Goal: Contribute content

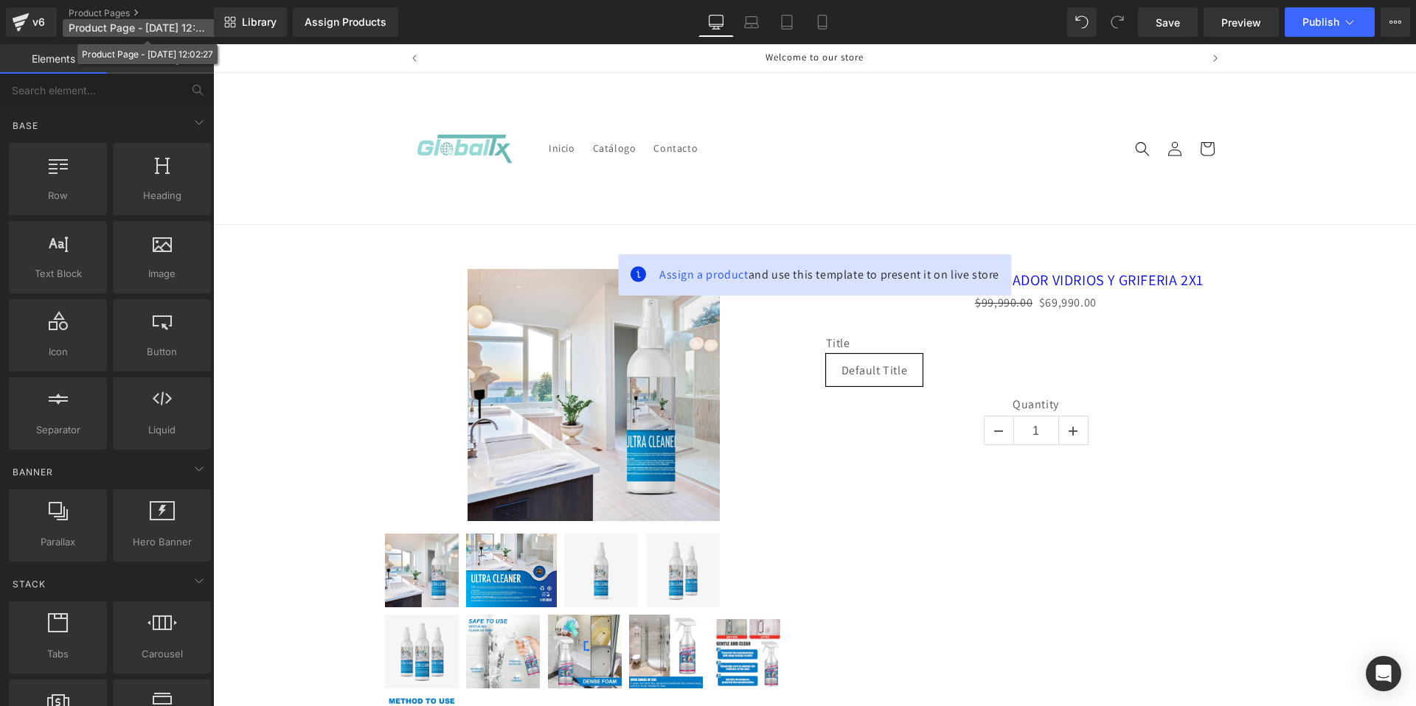
click at [182, 29] on span "Product Page - [DATE] 12:02:27" at bounding box center [140, 28] width 142 height 12
click at [164, 36] on p "Product Page - [DATE] 12:02:27" at bounding box center [148, 28] width 170 height 18
click at [171, 29] on span "Product Page - [DATE] 12:02:27" at bounding box center [140, 28] width 142 height 12
click at [140, 27] on span "Product Page - [DATE] 12:02:27" at bounding box center [140, 28] width 142 height 12
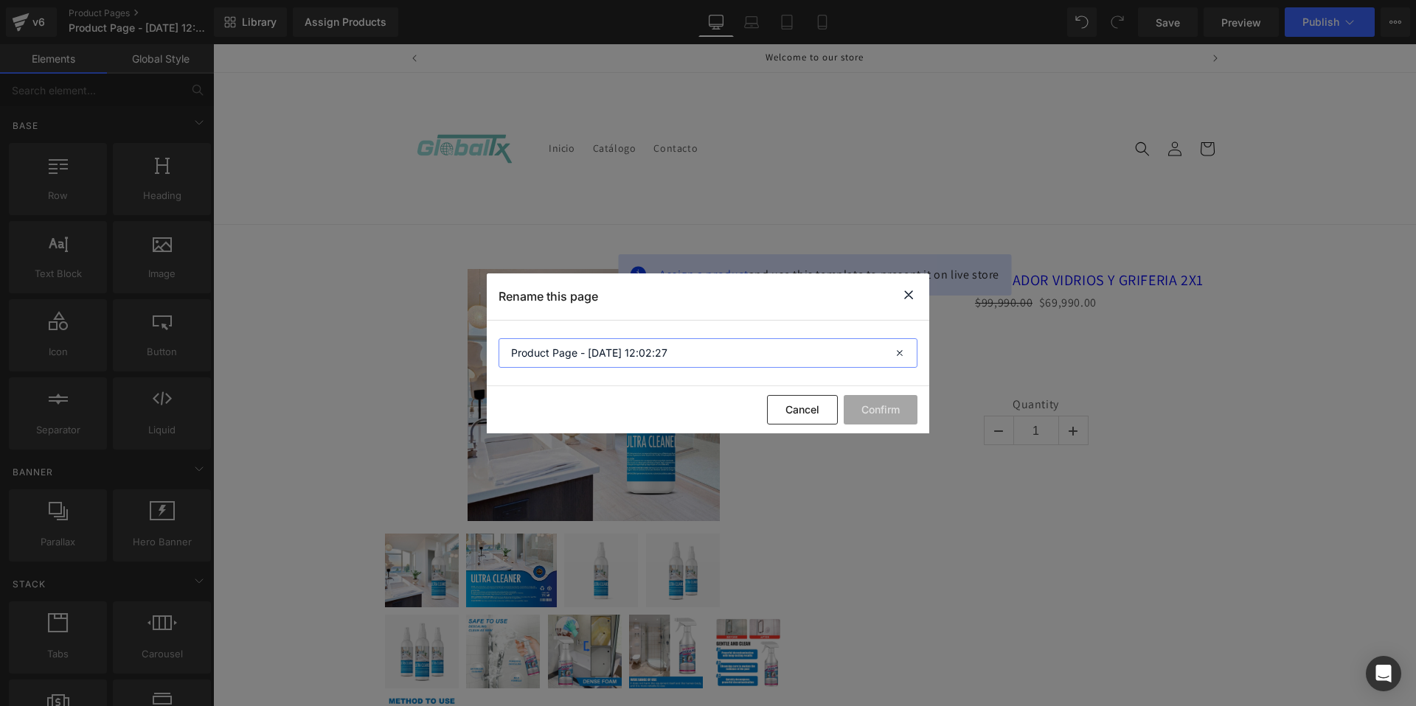
click at [691, 342] on input "Product Page - [DATE] 12:02:27" at bounding box center [708, 352] width 419 height 29
type input "HIGH PROTECTION 3EN1"
click at [875, 406] on button "Confirm" at bounding box center [881, 409] width 74 height 29
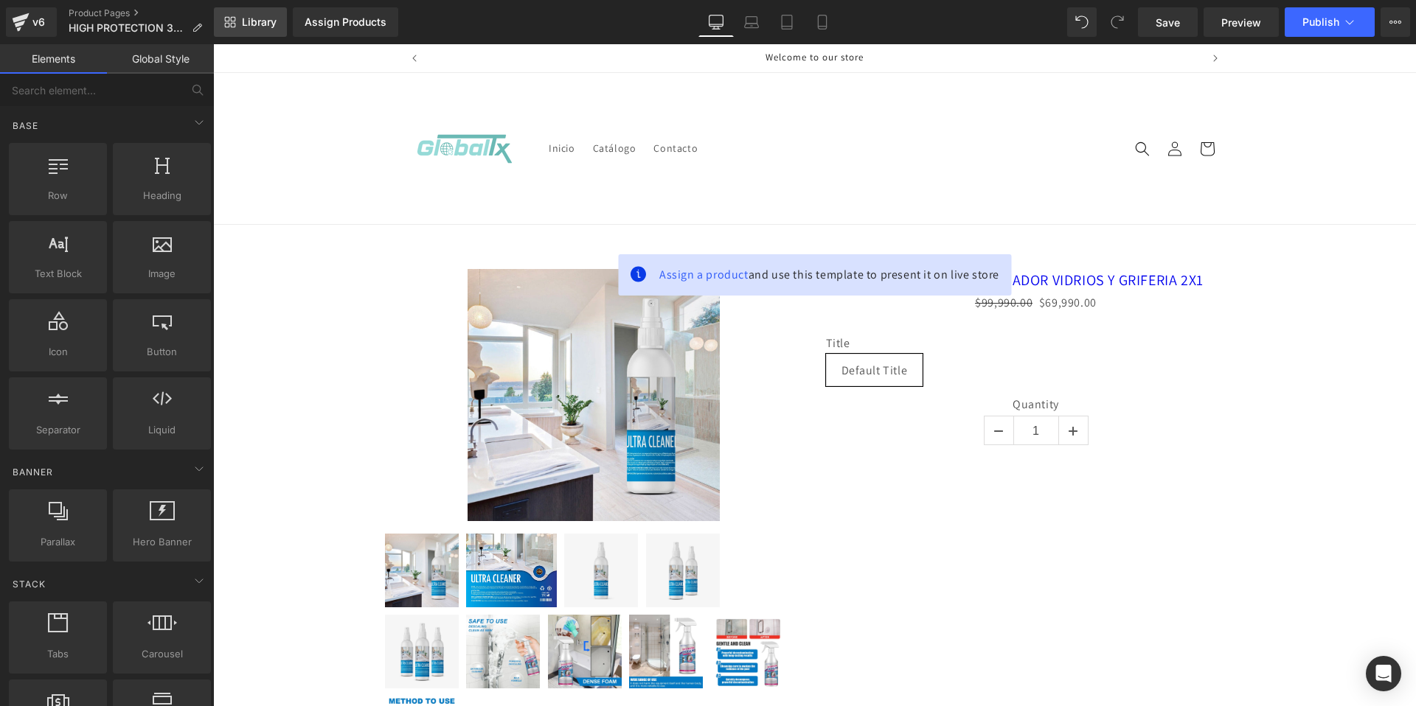
click at [246, 32] on link "Library" at bounding box center [250, 21] width 73 height 29
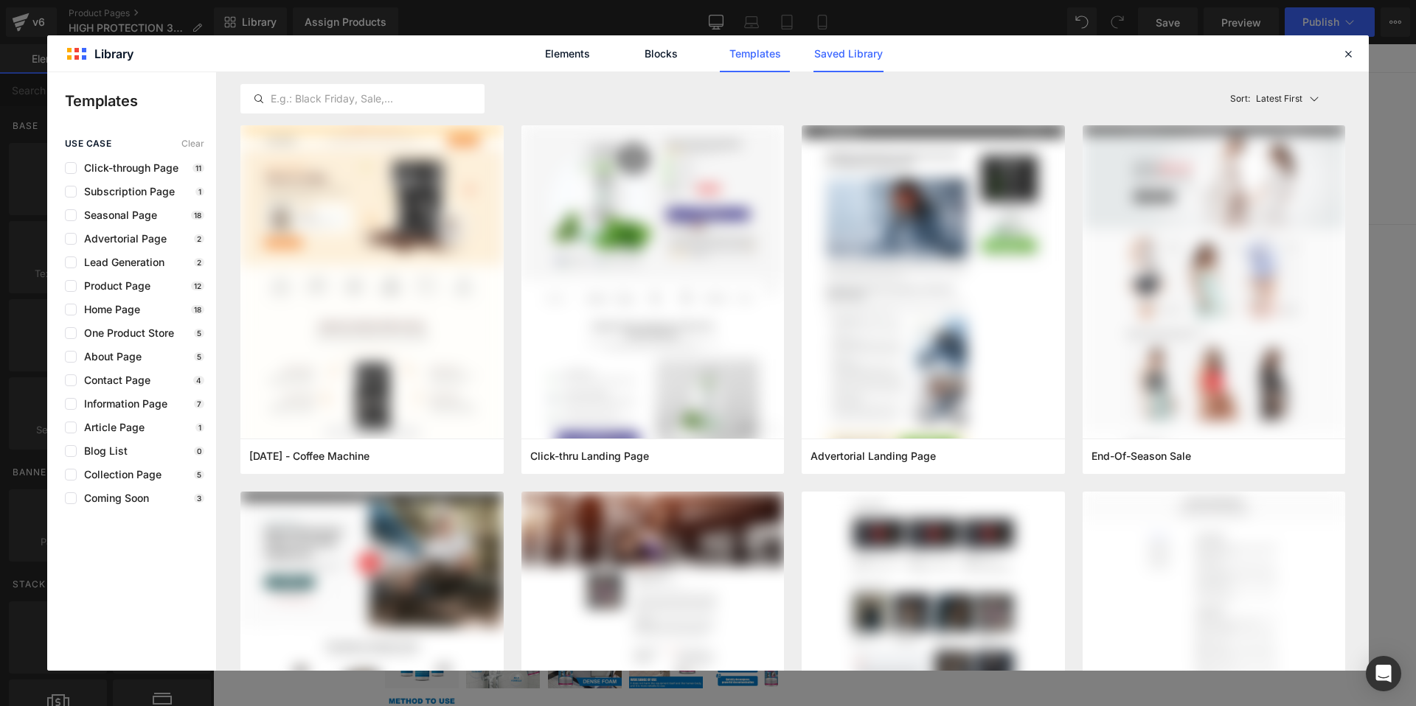
click at [844, 59] on link "Saved Library" at bounding box center [848, 53] width 70 height 37
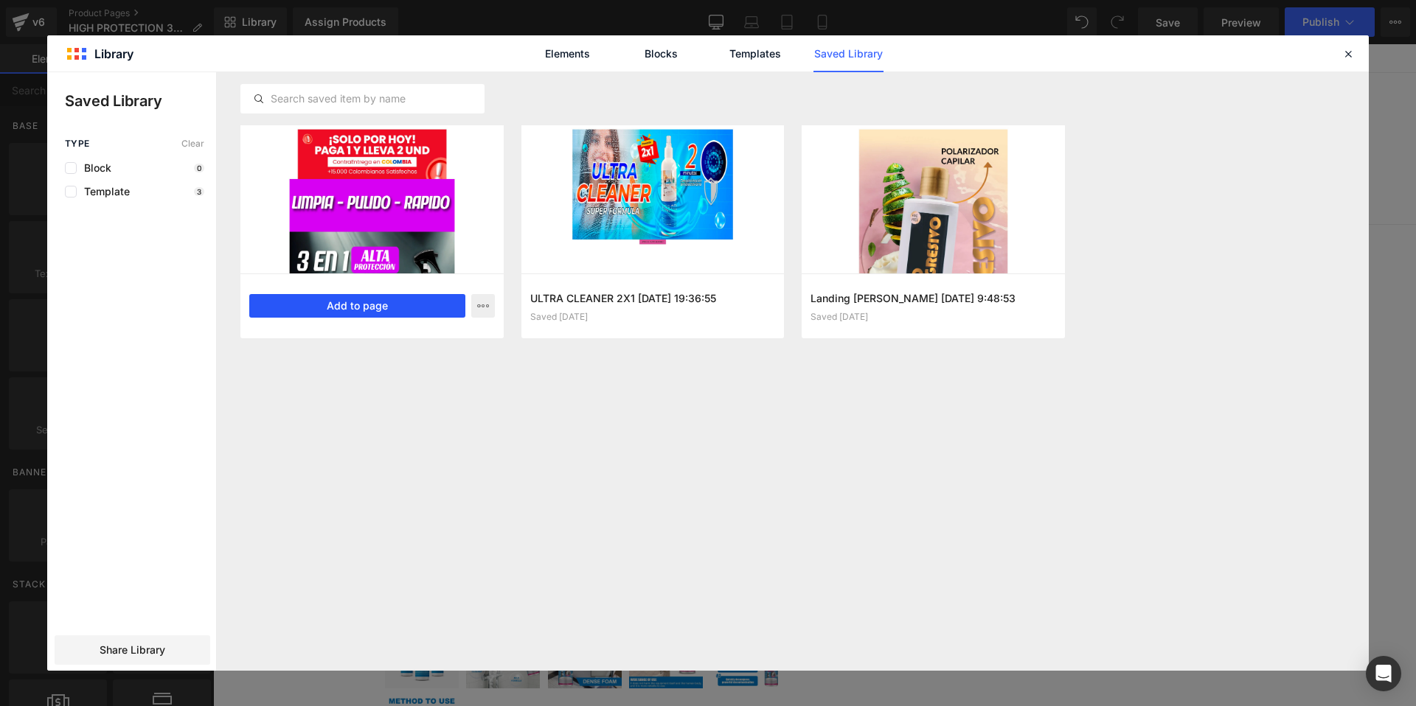
click at [412, 308] on button "Add to page" at bounding box center [357, 306] width 216 height 24
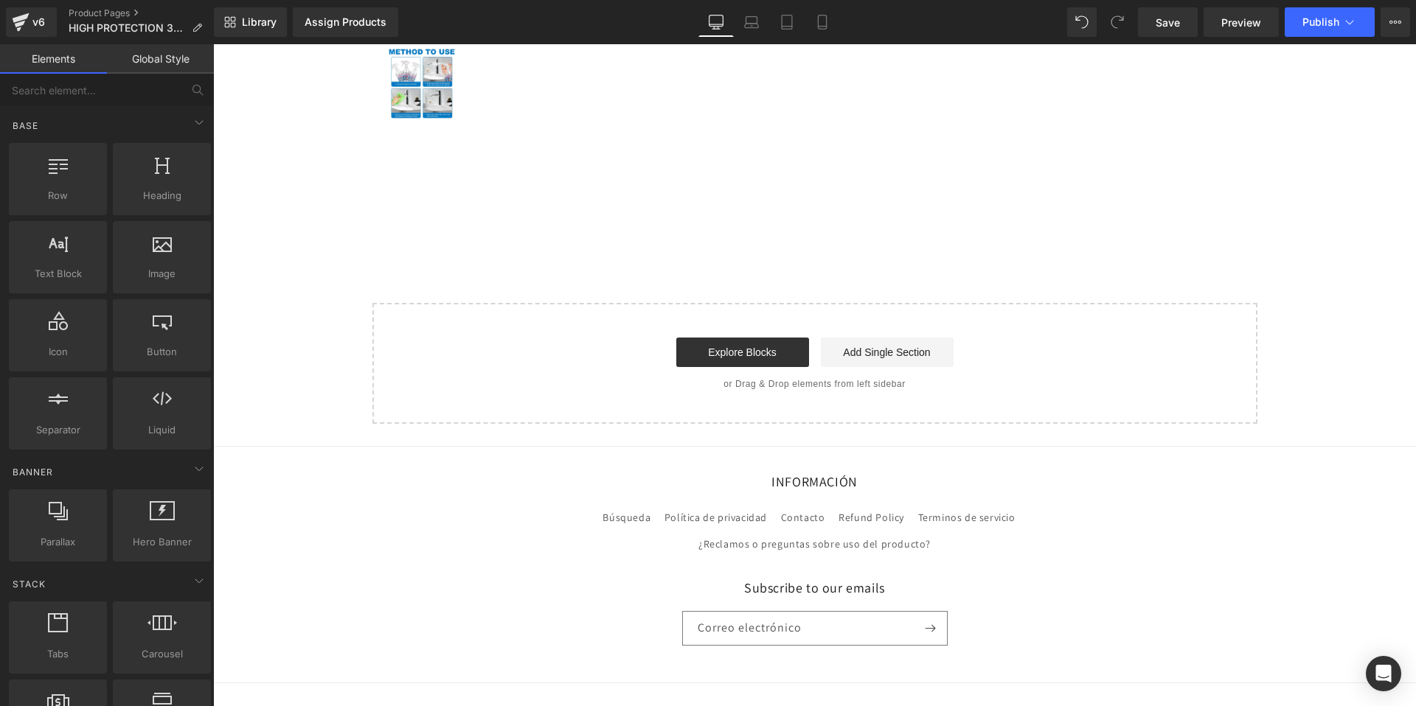
scroll to position [687, 0]
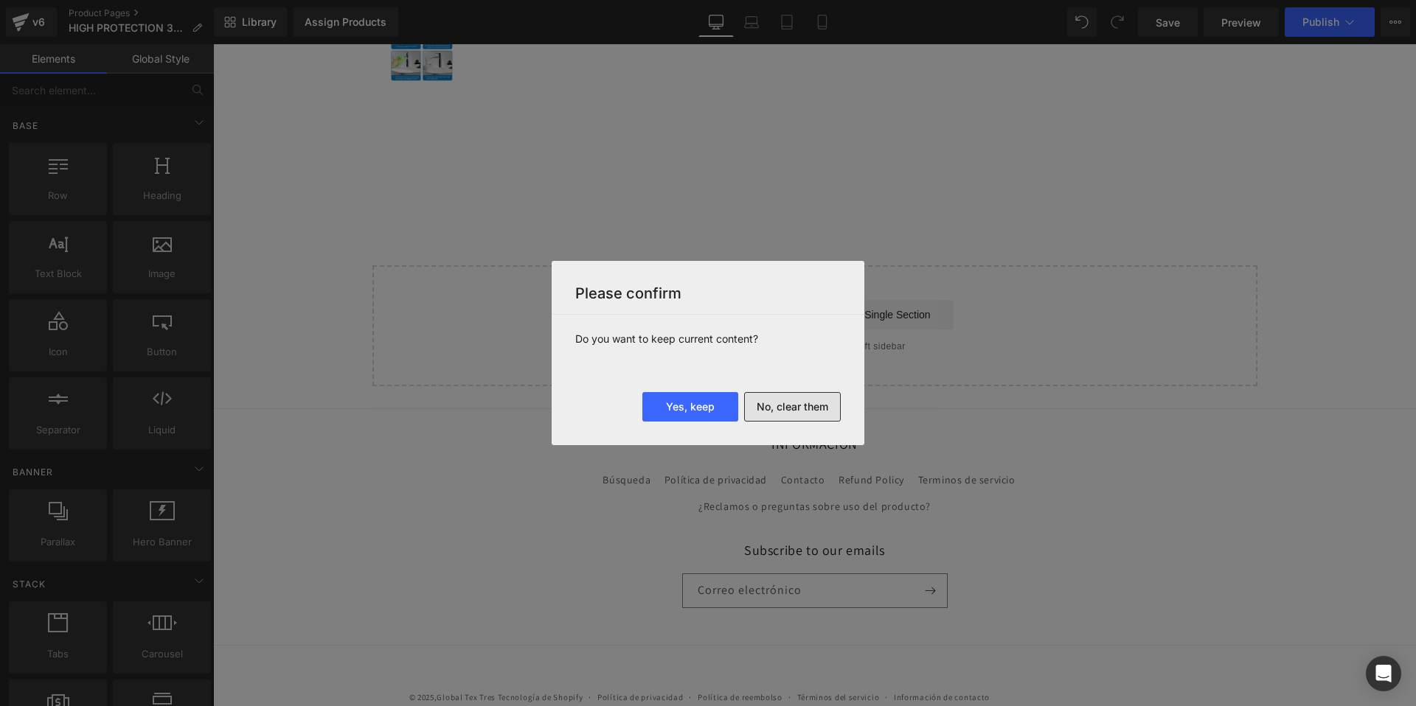
click at [785, 408] on button "No, clear them" at bounding box center [792, 406] width 97 height 29
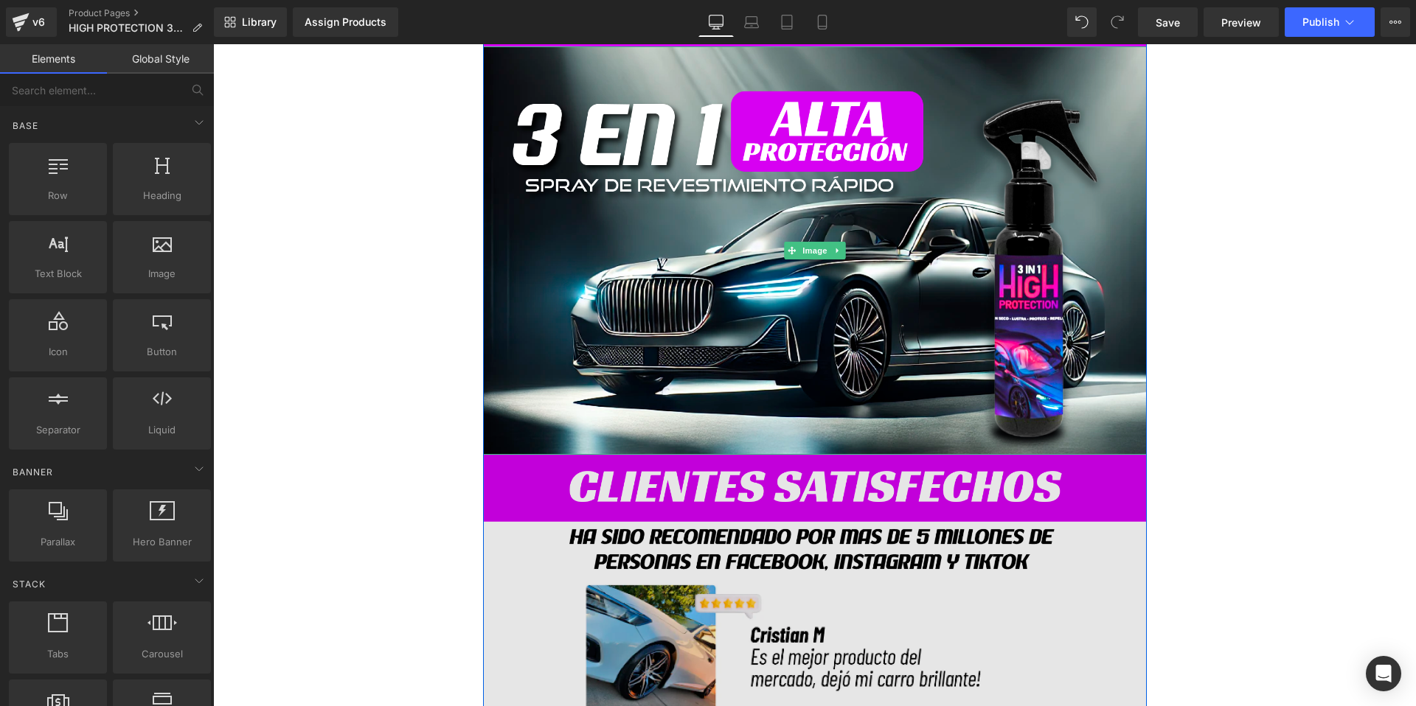
scroll to position [430, 0]
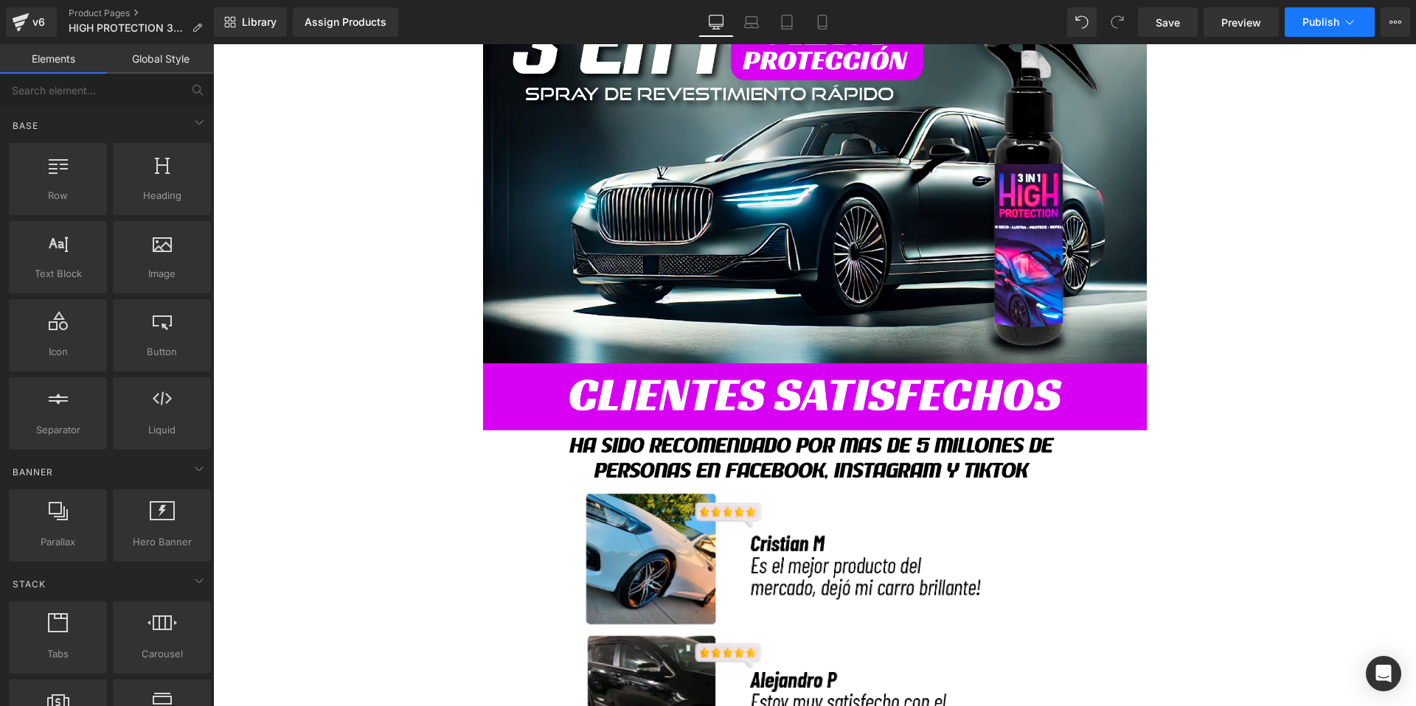
click at [1317, 22] on span "Publish" at bounding box center [1320, 22] width 37 height 12
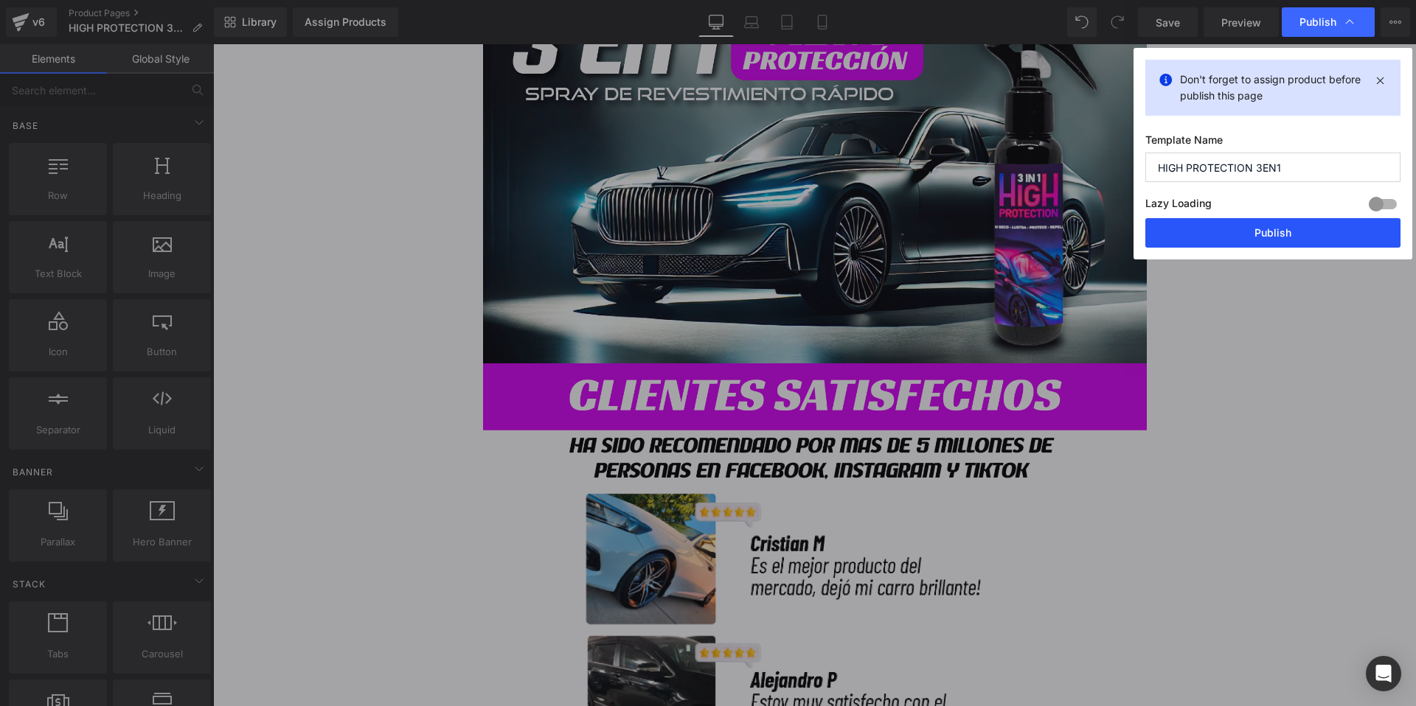
click at [1212, 230] on button "Publish" at bounding box center [1272, 232] width 255 height 29
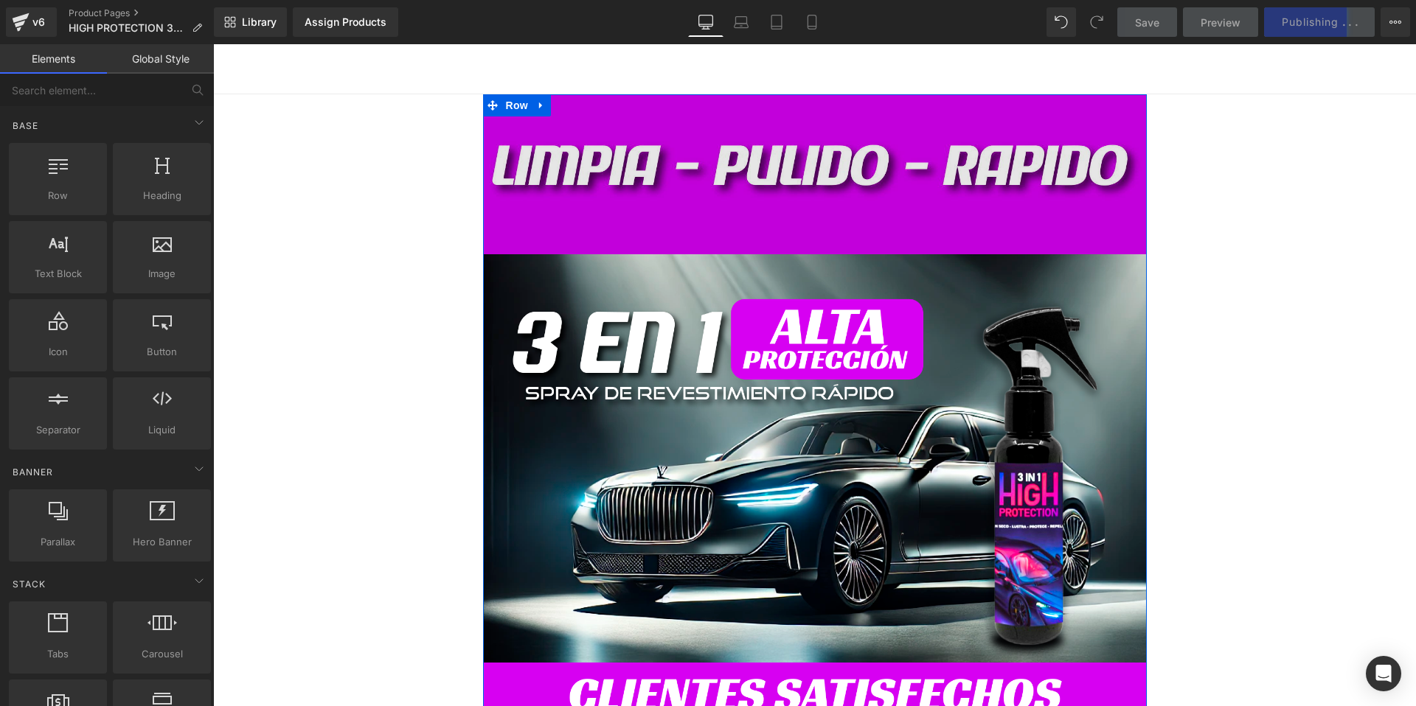
scroll to position [0, 0]
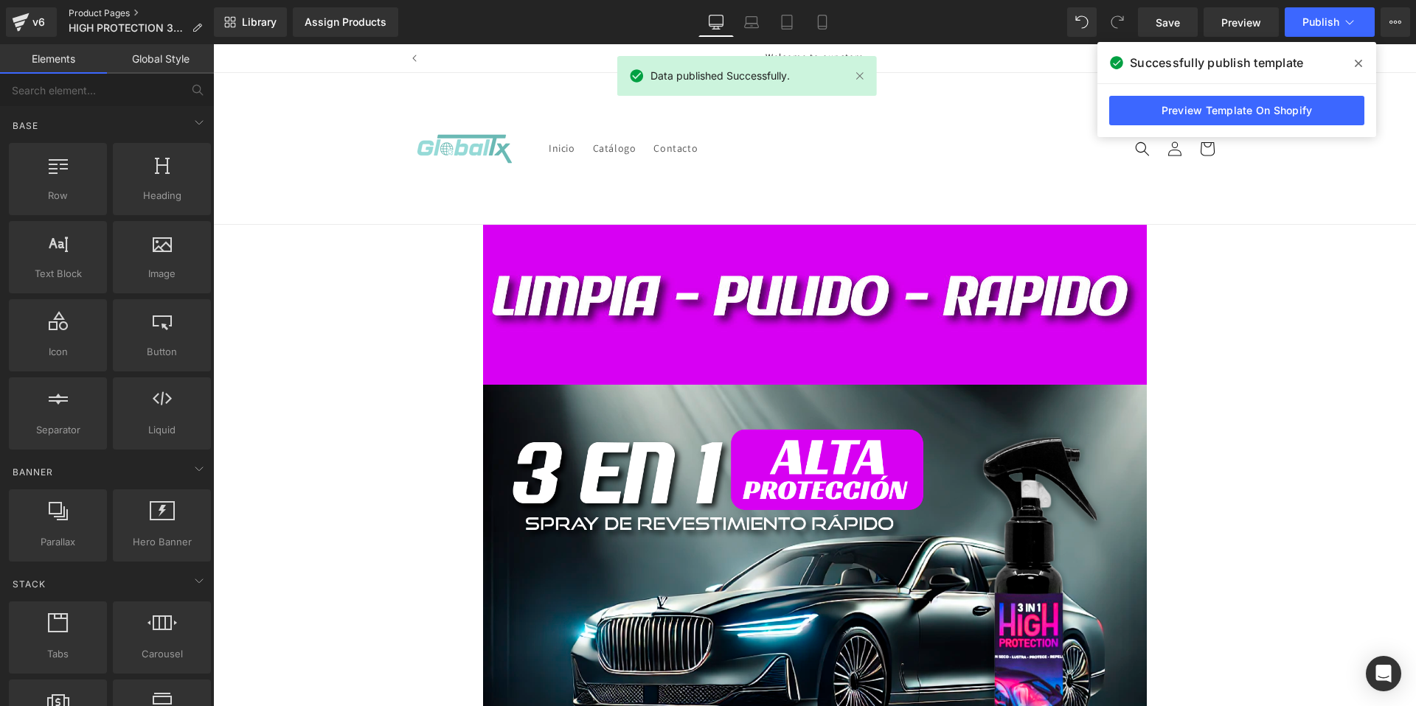
click at [105, 15] on link "Product Pages" at bounding box center [141, 13] width 145 height 12
